Goal: Register for event/course

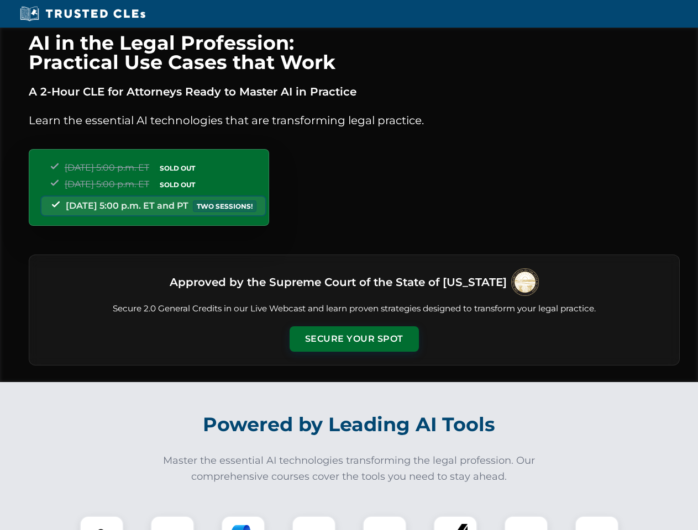
click at [353, 339] on button "Secure Your Spot" at bounding box center [353, 338] width 129 height 25
click at [102, 523] on img at bounding box center [102, 538] width 32 height 32
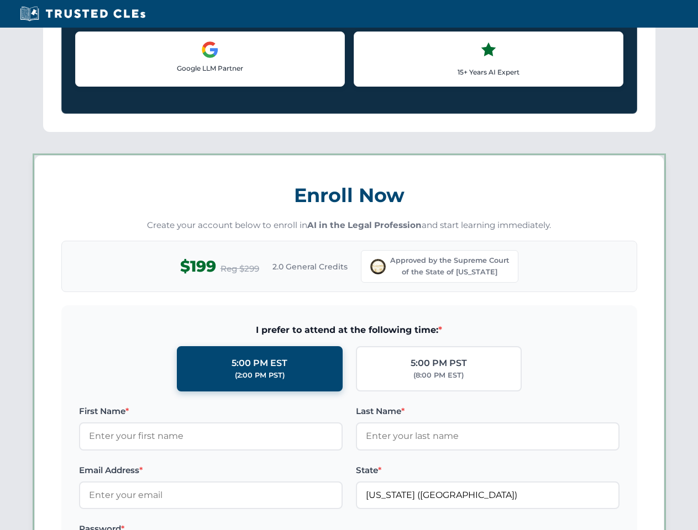
click at [243, 523] on label "Password *" at bounding box center [210, 528] width 263 height 13
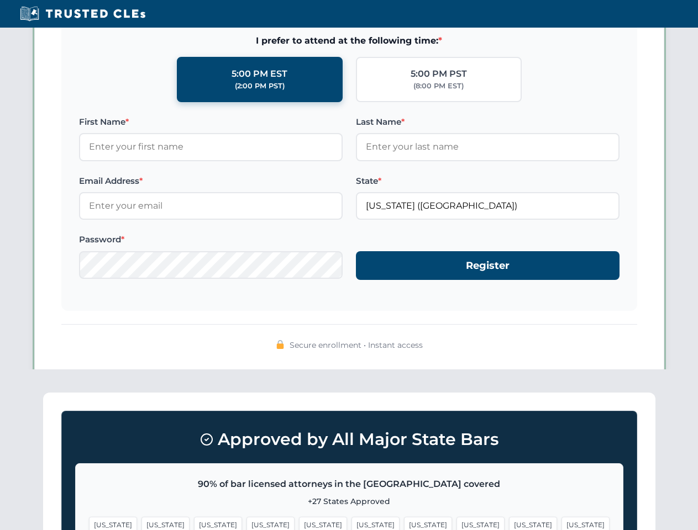
click at [509, 523] on span "[US_STATE]" at bounding box center [533, 525] width 48 height 16
